Goal: Information Seeking & Learning: Learn about a topic

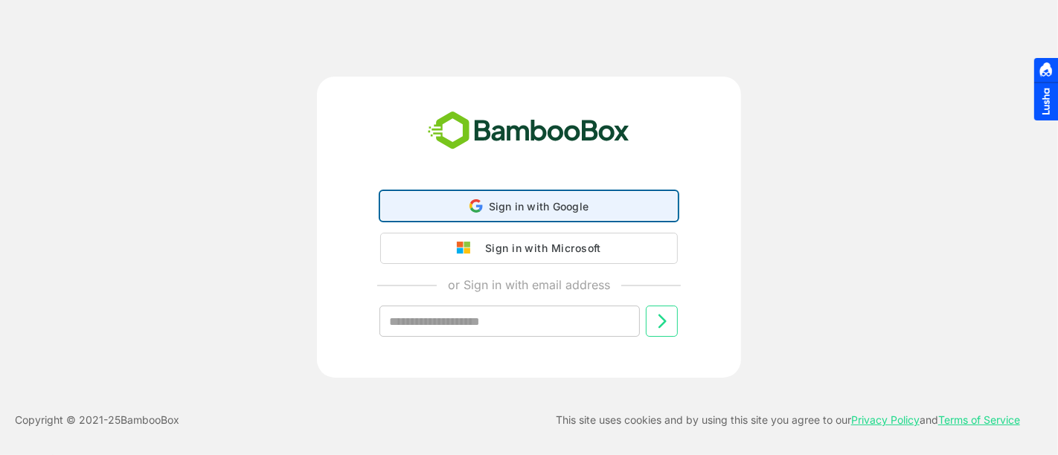
click at [534, 211] on span "Sign in with Google" at bounding box center [539, 206] width 100 height 13
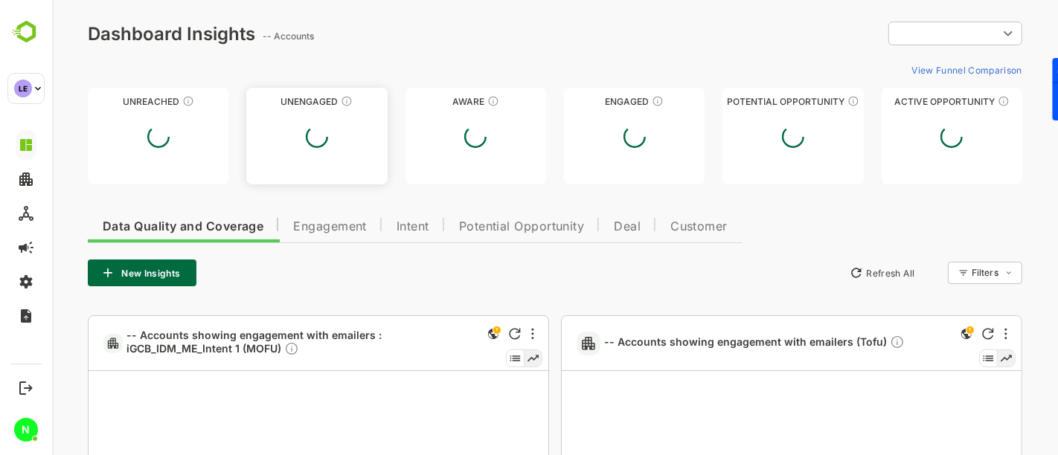
type input "**********"
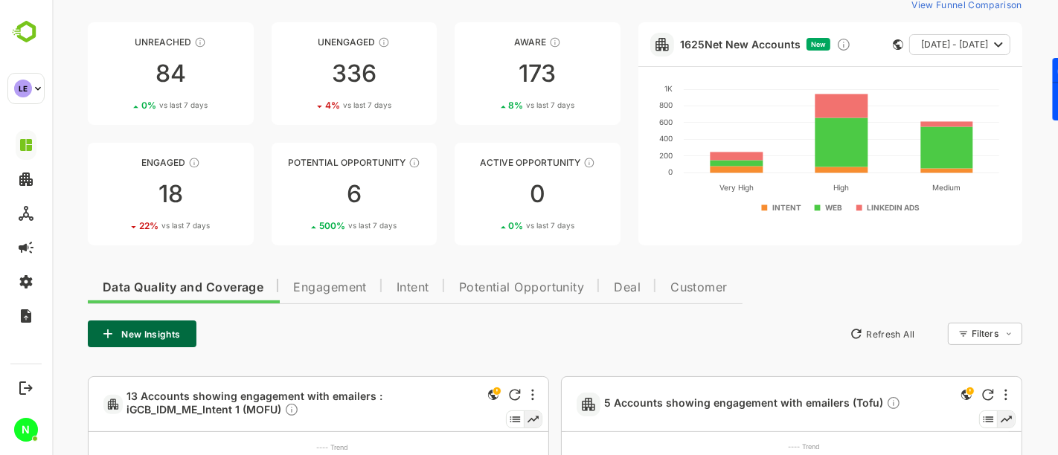
scroll to position [54, 0]
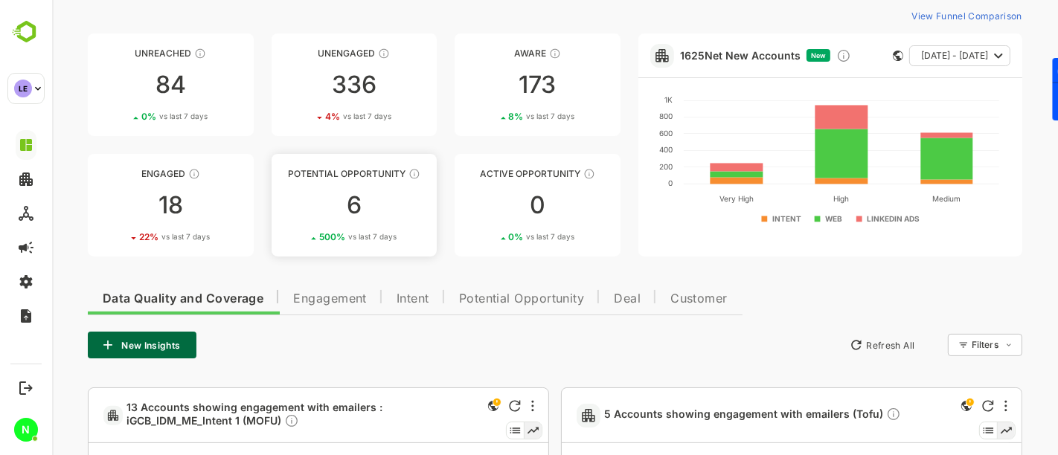
click at [353, 177] on div "Potential Opportunity" at bounding box center [354, 173] width 166 height 11
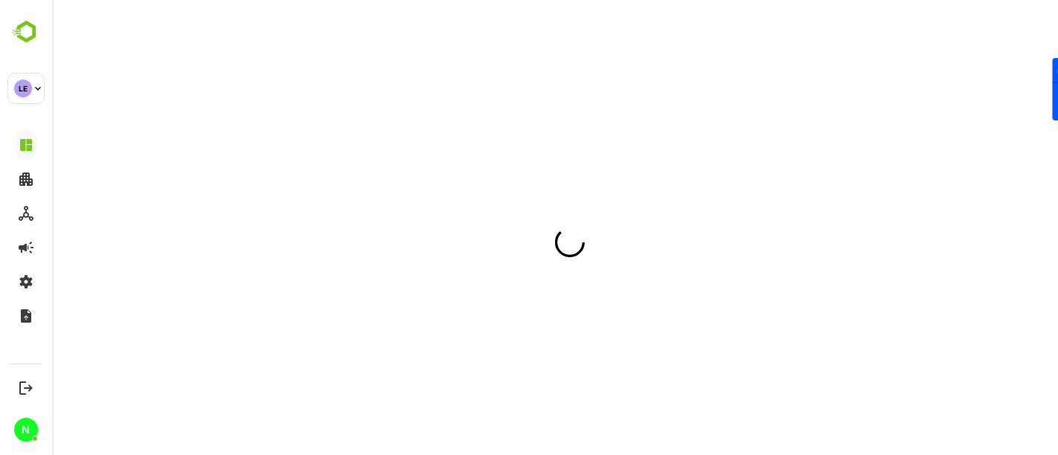
scroll to position [0, 0]
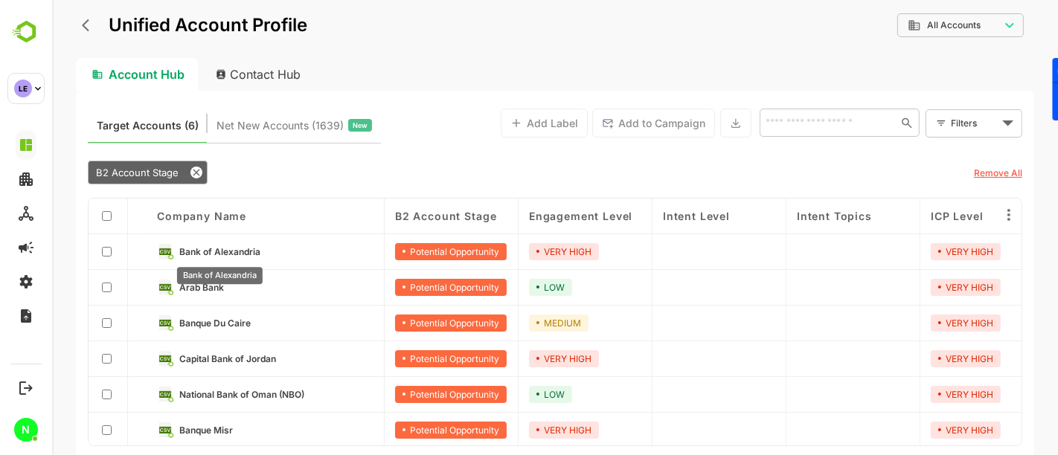
click at [200, 250] on span "Bank of Alexandria" at bounding box center [219, 251] width 81 height 11
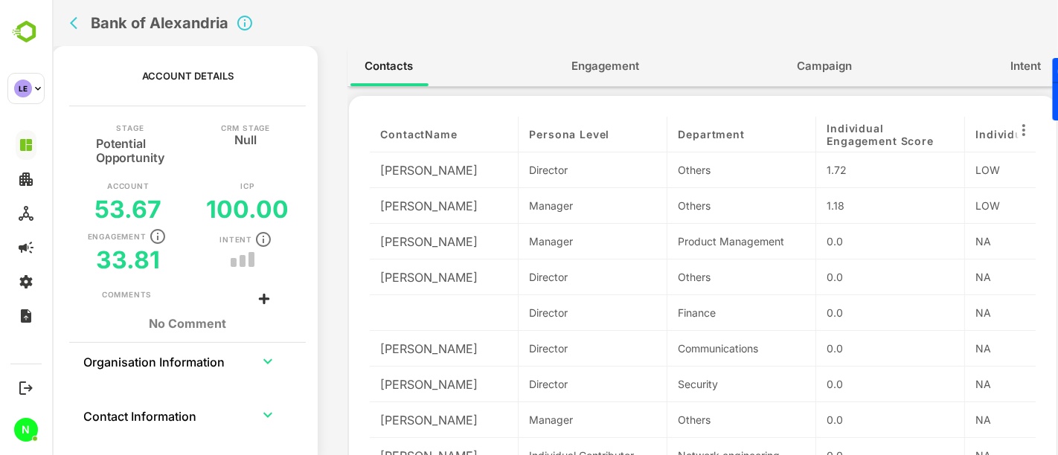
click at [611, 67] on span "Engagement" at bounding box center [604, 66] width 68 height 19
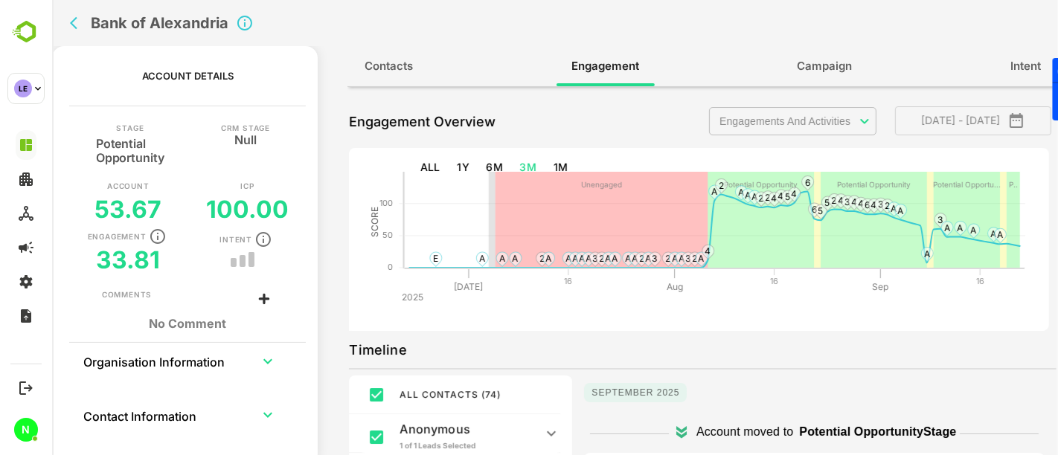
click at [758, 118] on body "**********" at bounding box center [554, 227] width 1006 height 455
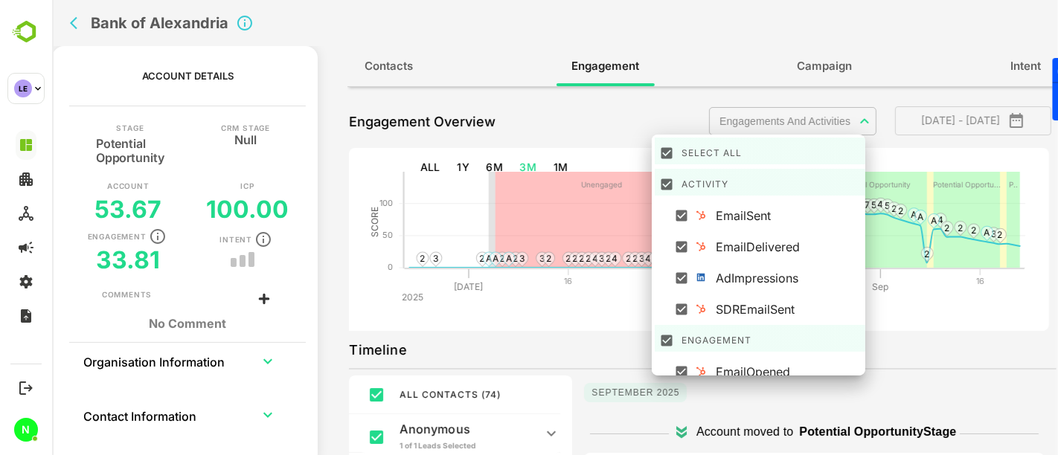
click at [662, 109] on div at bounding box center [554, 227] width 1006 height 455
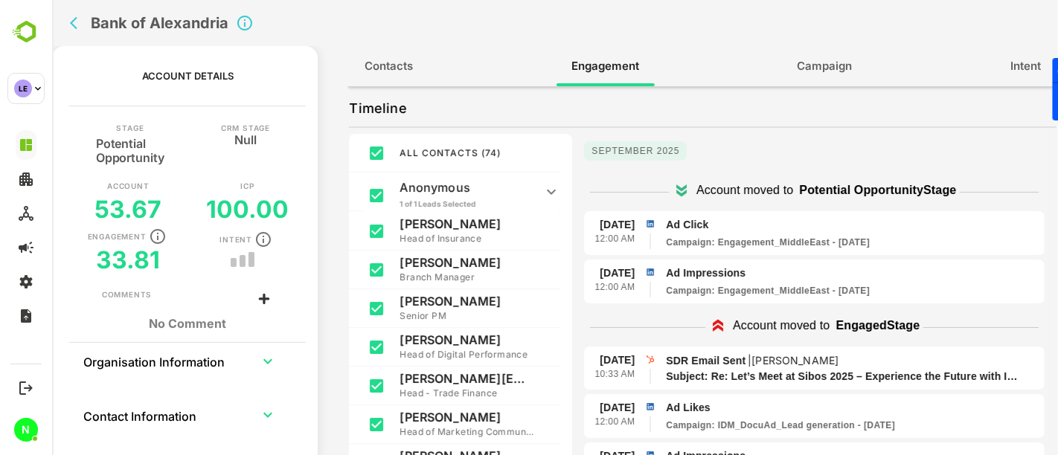
scroll to position [138, 0]
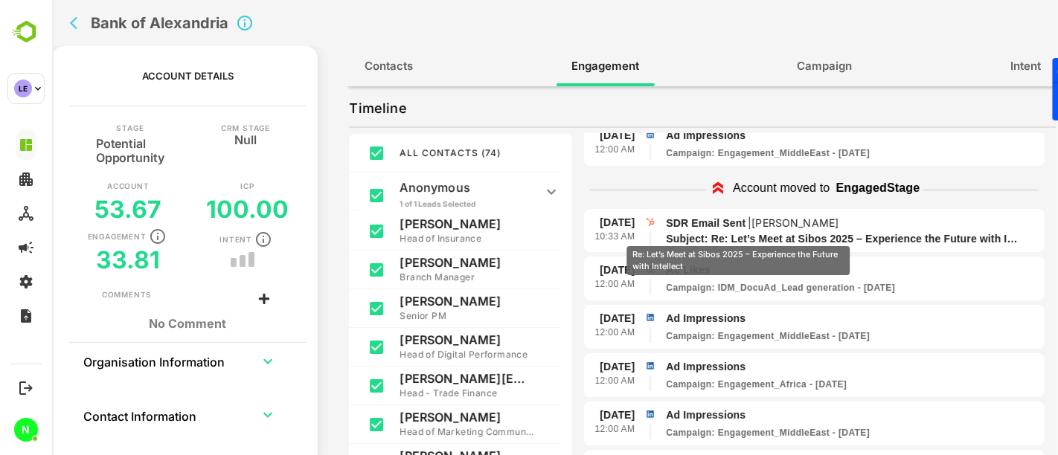
click at [737, 235] on p "Subject: Re: Let’s Meet at Sibos 2025 – Experience the Future with Intellect" at bounding box center [842, 239] width 354 height 16
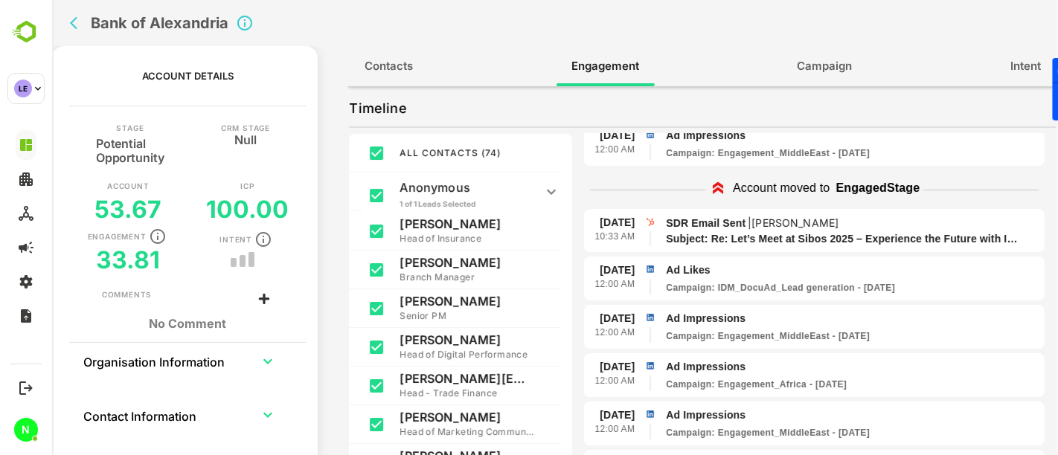
drag, startPoint x: 737, startPoint y: 235, endPoint x: 641, endPoint y: 162, distance: 120.5
click at [641, 162] on div "[DATE] 12:00 AM Ad Impressions Campaign : Engagement_MiddleEast - [DATE]" at bounding box center [813, 144] width 460 height 45
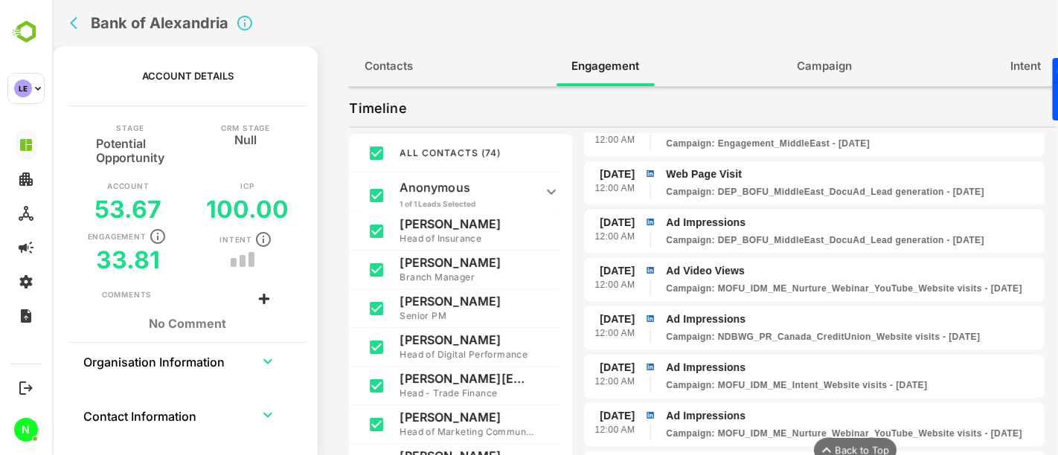
scroll to position [2446, 0]
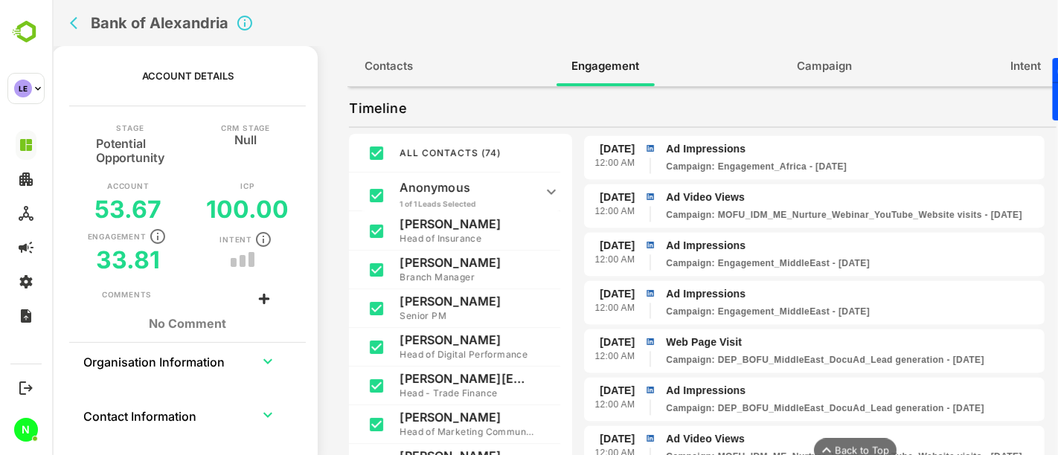
click at [71, 28] on icon "back" at bounding box center [76, 23] width 15 height 15
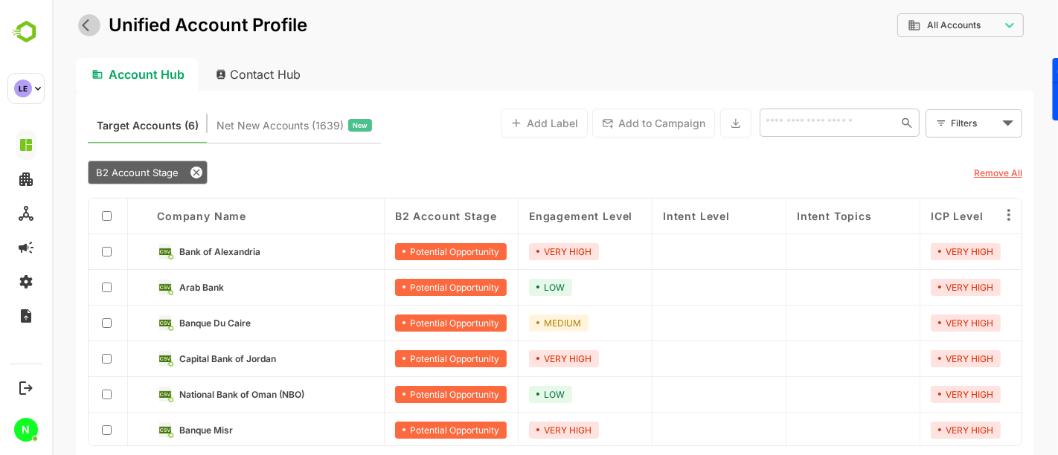
click at [86, 35] on button "back" at bounding box center [88, 25] width 22 height 22
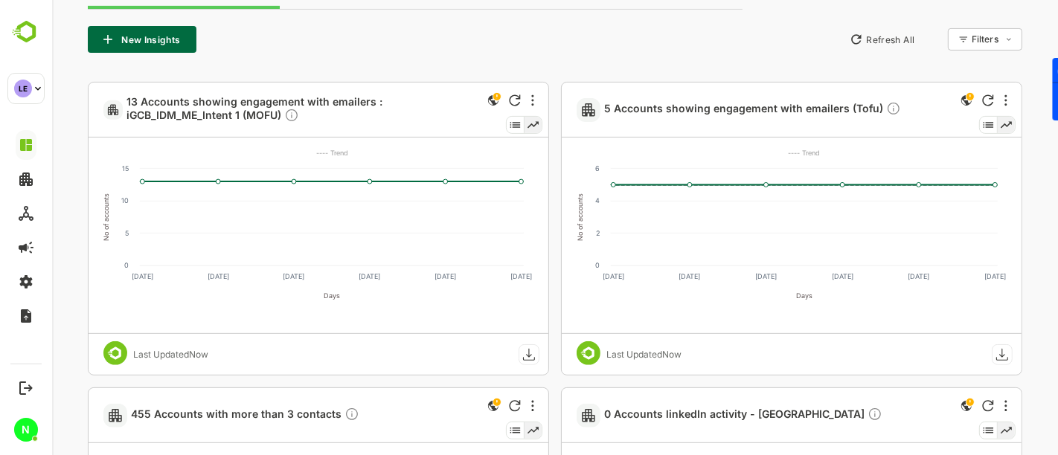
scroll to position [367, 0]
